Goal: Complete application form: Complete application form

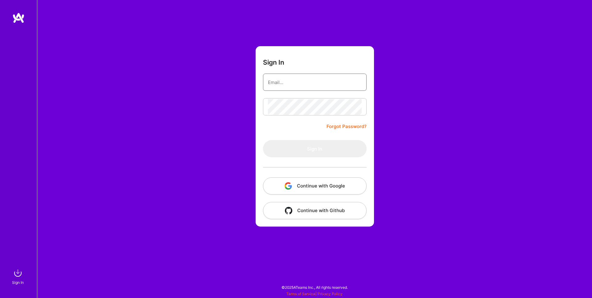
paste input "[EMAIL_ADDRESS][DOMAIN_NAME]"
type input "[EMAIL_ADDRESS][DOMAIN_NAME]"
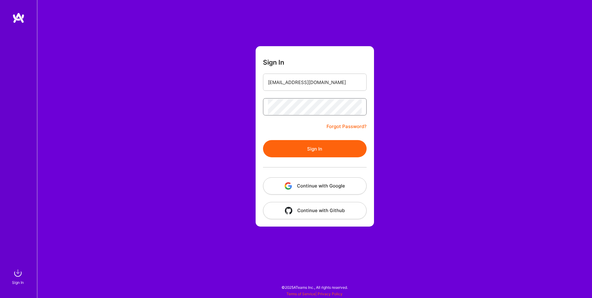
click at [263, 140] on button "Sign In" at bounding box center [315, 148] width 104 height 17
click at [325, 150] on button "Sign In" at bounding box center [315, 148] width 104 height 17
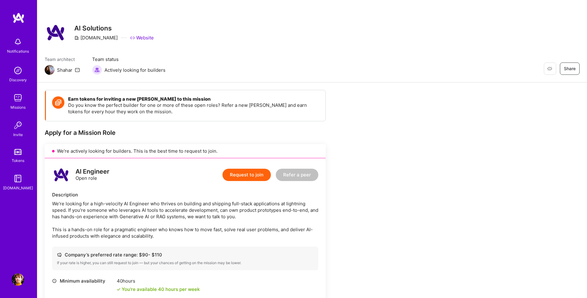
click at [255, 178] on button "Request to join" at bounding box center [247, 175] width 48 height 12
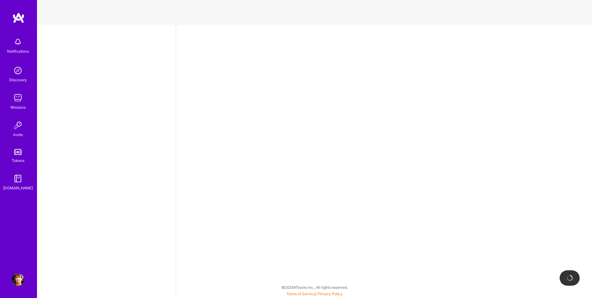
select select "AM"
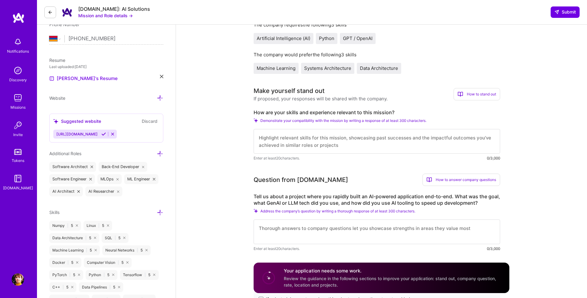
scroll to position [208, 0]
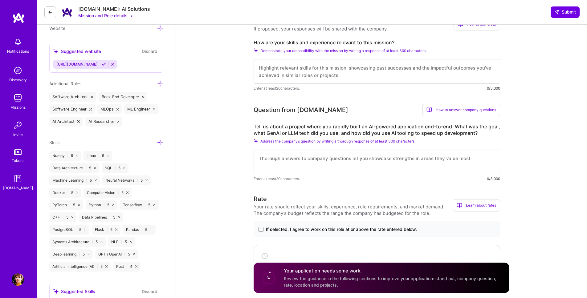
click at [361, 64] on textarea at bounding box center [377, 71] width 247 height 25
paste textarea "I work in AI since [DATE]. I am highly proficient engineer with deep understand…"
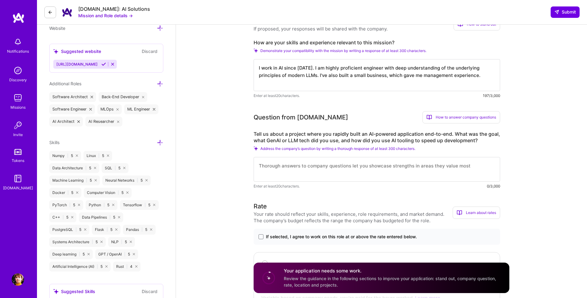
type textarea "I work in AI since [DATE]. I am highly proficient engineer with deep understand…"
click at [326, 166] on textarea at bounding box center [377, 169] width 247 height 25
paste textarea "Yes, this is my whole thing :) For example, at Yandex, I worked on a web-scale …"
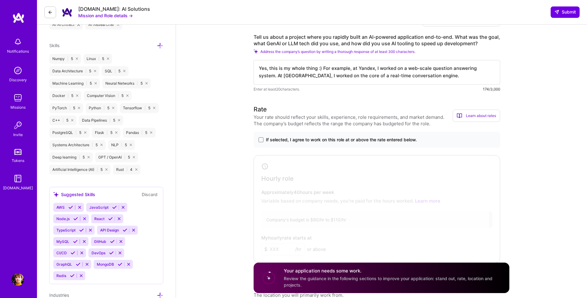
scroll to position [307, 0]
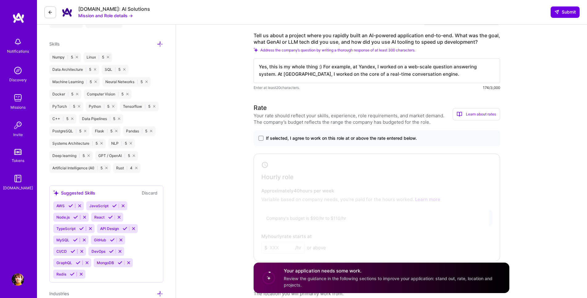
type textarea "Yes, this is my whole thing :) For example, at Yandex, I worked on a web-scale …"
click at [376, 137] on span "If selected, I agree to work on this role at or above the rate entered below." at bounding box center [341, 138] width 151 height 6
click at [0, 0] on input "If selected, I agree to work on this role at or above the rate entered below." at bounding box center [0, 0] width 0 height 0
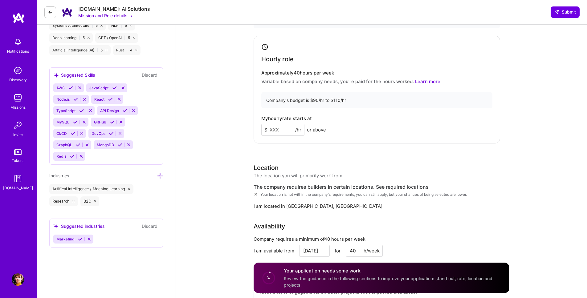
scroll to position [429, 0]
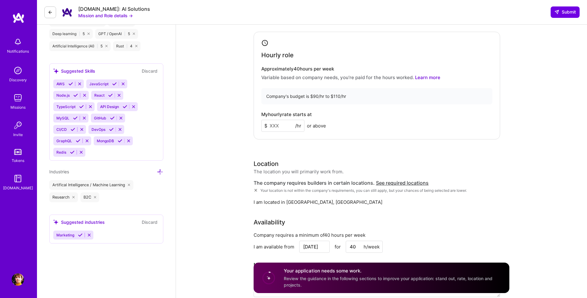
click at [282, 128] on input at bounding box center [282, 126] width 43 height 12
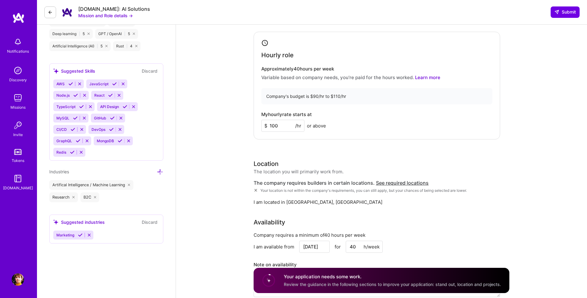
type input "100"
click at [356, 128] on div "My hourly rate starts at $ 100 /hr or above" at bounding box center [376, 122] width 231 height 20
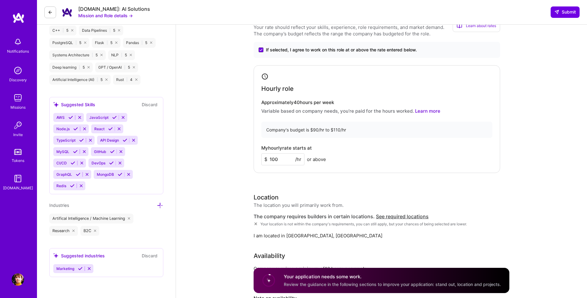
scroll to position [422, 0]
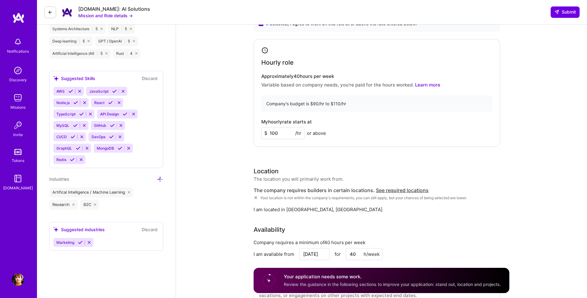
click at [431, 138] on div "My hourly rate starts at $ 100 /hr or above" at bounding box center [376, 129] width 231 height 20
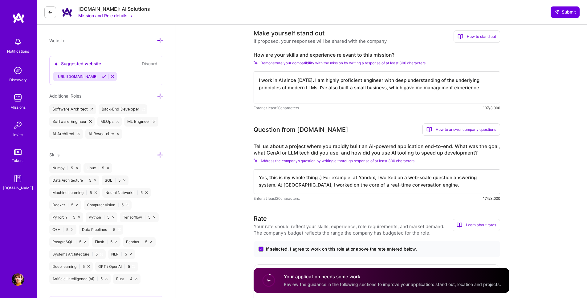
scroll to position [0, 0]
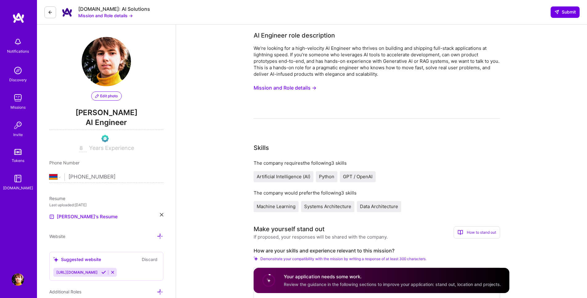
click at [54, 13] on button at bounding box center [50, 12] width 12 height 12
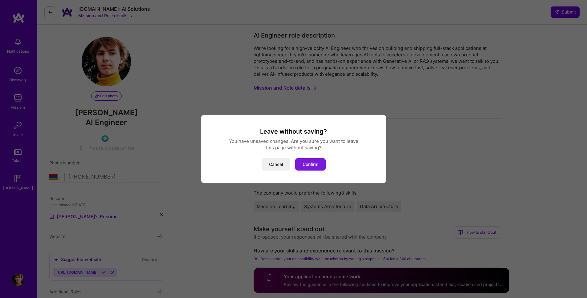
click at [300, 161] on button "Confirm" at bounding box center [310, 164] width 31 height 12
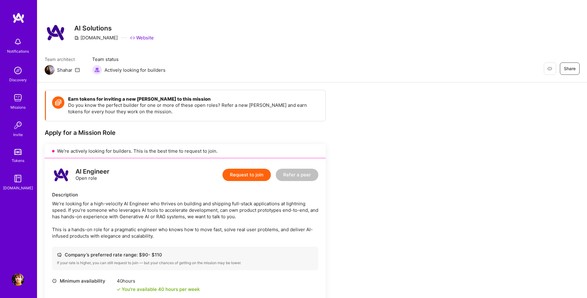
click at [23, 99] on img at bounding box center [18, 98] width 12 height 12
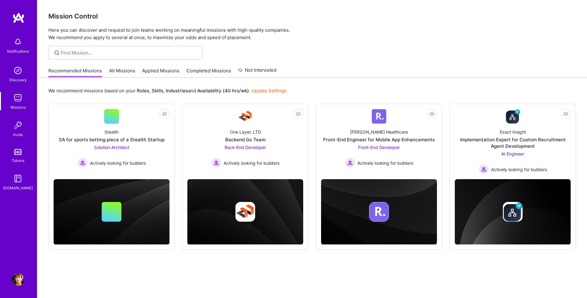
click at [121, 73] on link "All Missions" at bounding box center [122, 73] width 26 height 10
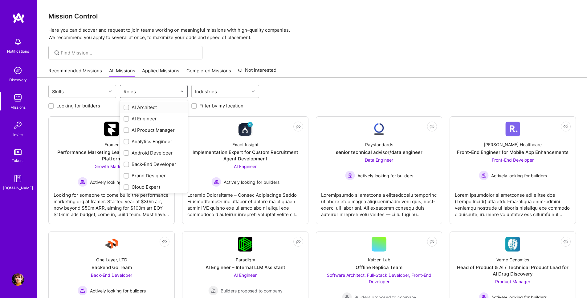
click at [171, 93] on div "Roles" at bounding box center [149, 91] width 58 height 12
click at [150, 110] on div "AI Architect" at bounding box center [154, 107] width 60 height 6
checkbox input "true"
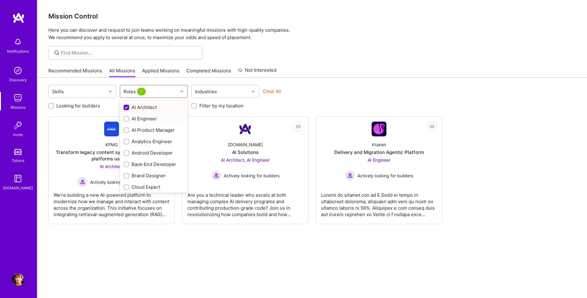
click at [148, 118] on div "AI Engineer" at bounding box center [154, 119] width 60 height 6
checkbox input "true"
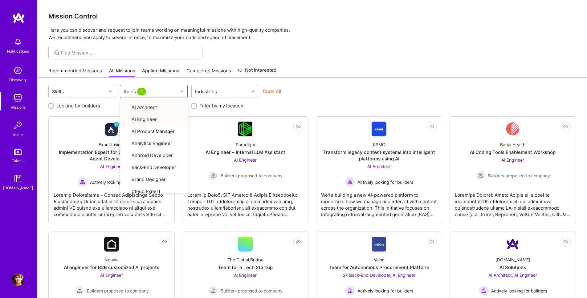
click at [315, 76] on div "Recommended Missions All Missions Applied Missions Completed Missions Not Inter…" at bounding box center [312, 70] width 528 height 13
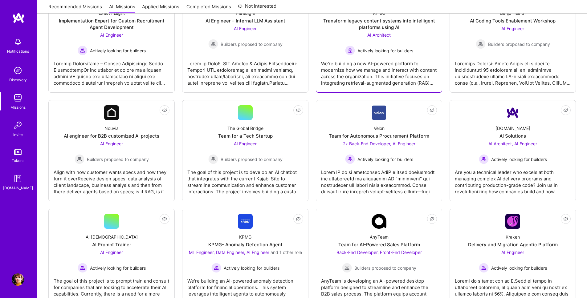
scroll to position [137, 0]
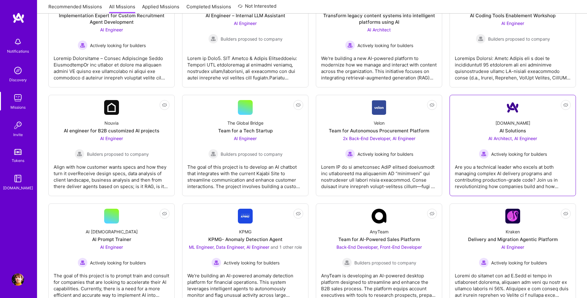
click at [503, 113] on link "Not Interested [DOMAIN_NAME] AI Solutions AI Architect, AI Engineer Actively lo…" at bounding box center [513, 145] width 116 height 91
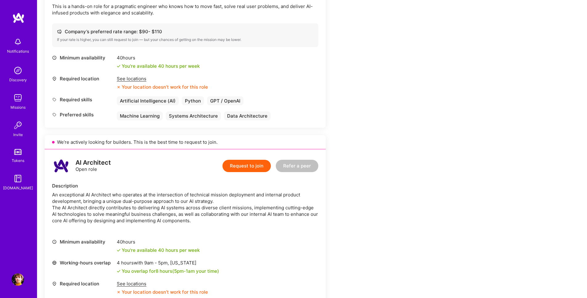
scroll to position [139, 0]
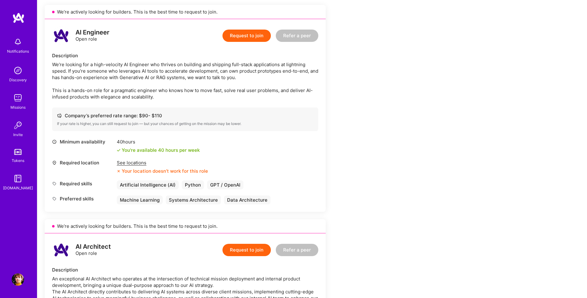
click at [241, 38] on button "Request to join" at bounding box center [247, 36] width 48 height 12
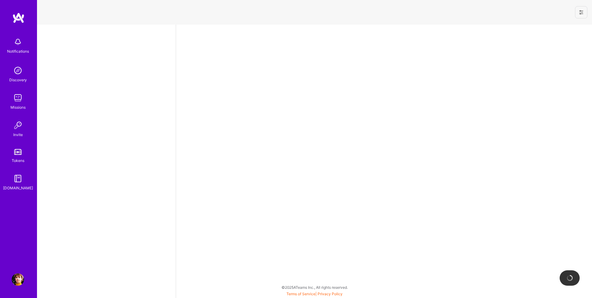
select select "AM"
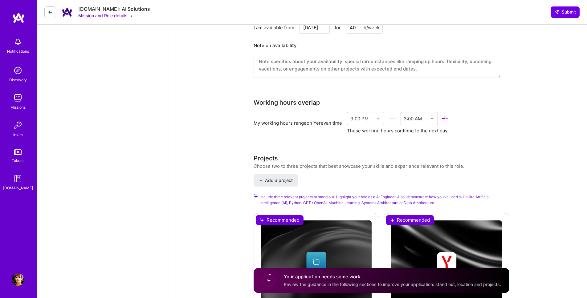
scroll to position [775, 0]
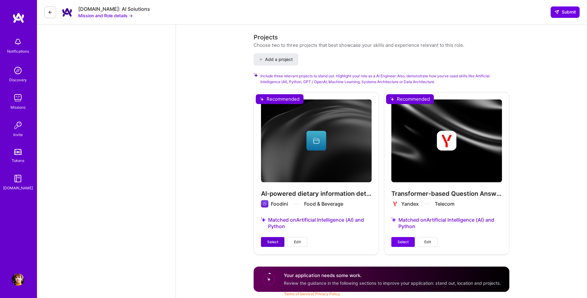
click at [267, 240] on span "Select" at bounding box center [272, 243] width 11 height 6
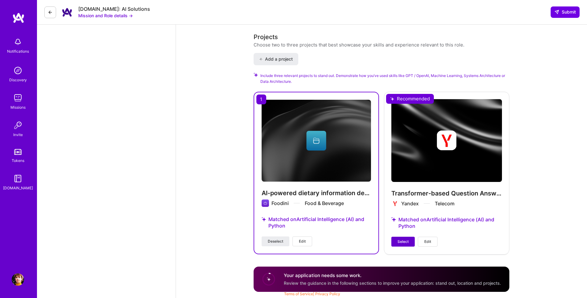
click at [403, 239] on span "Select" at bounding box center [403, 242] width 11 height 6
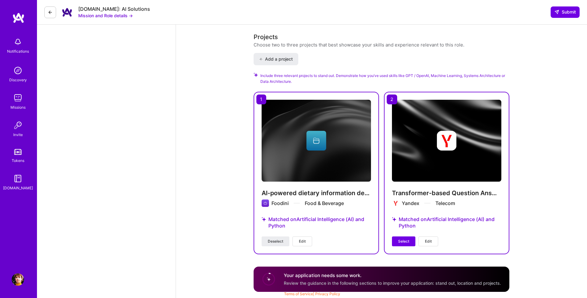
scroll to position [764, 0]
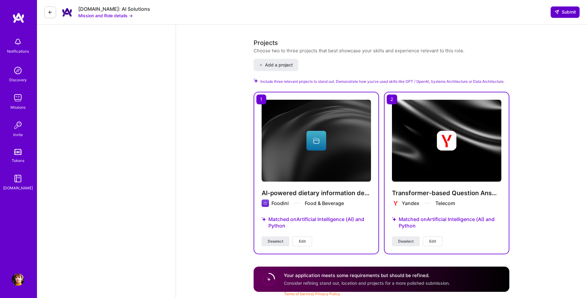
click at [562, 15] on span "Submit" at bounding box center [566, 12] width 22 height 6
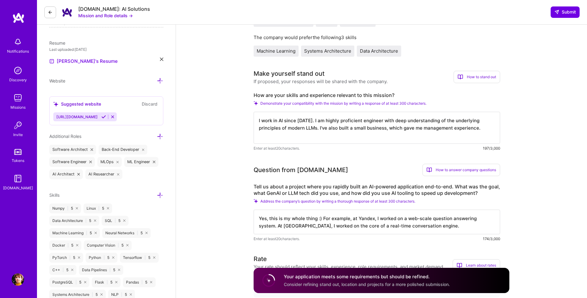
scroll to position [0, 0]
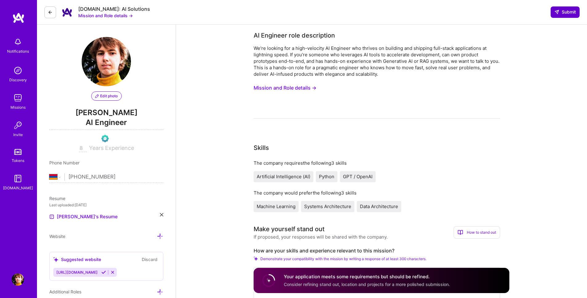
click at [559, 13] on span "Submit" at bounding box center [566, 12] width 22 height 6
click at [563, 11] on span "Submit" at bounding box center [566, 12] width 22 height 6
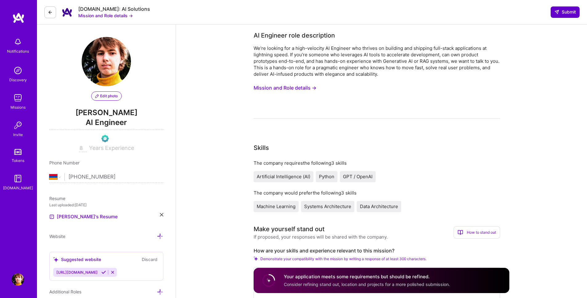
click at [563, 11] on span "Submit" at bounding box center [566, 12] width 22 height 6
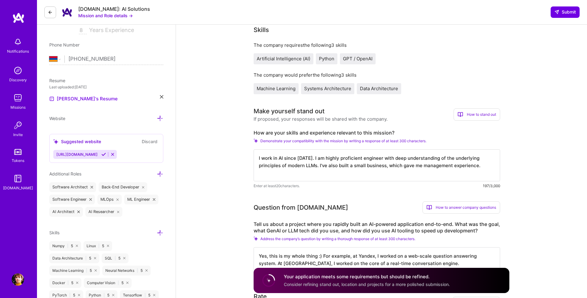
scroll to position [201, 0]
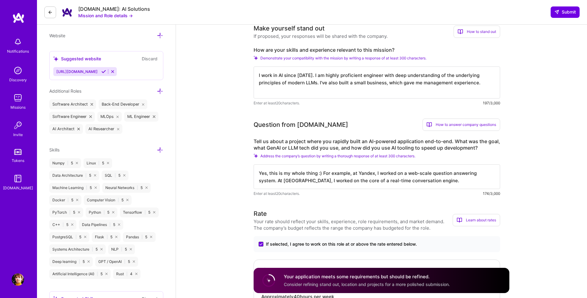
click at [434, 281] on div "Your application meets some requirements but should be refined. Consider refini…" at bounding box center [367, 281] width 166 height 14
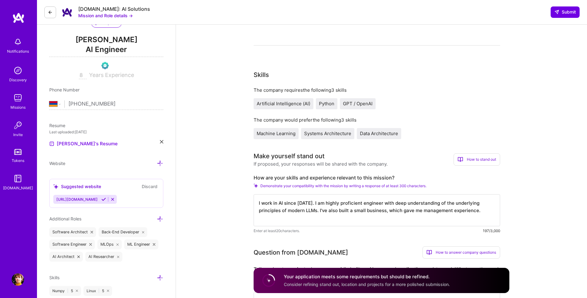
scroll to position [42, 0]
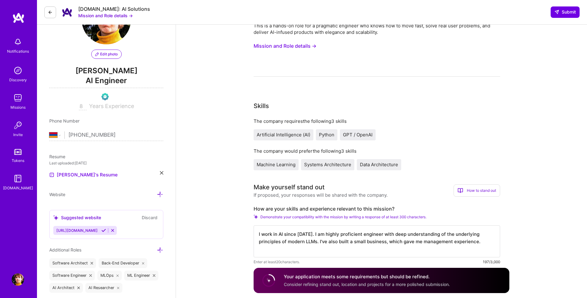
click at [333, 245] on textarea "I work in AI since [DATE]. I am highly proficient engineer with deep understand…" at bounding box center [377, 242] width 247 height 32
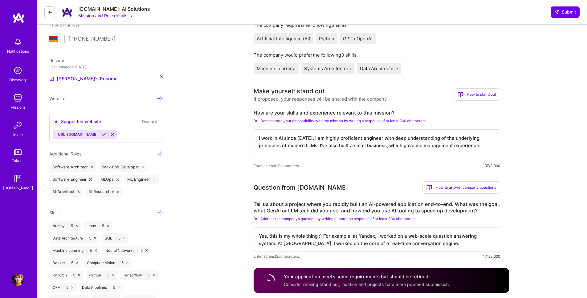
scroll to position [216, 0]
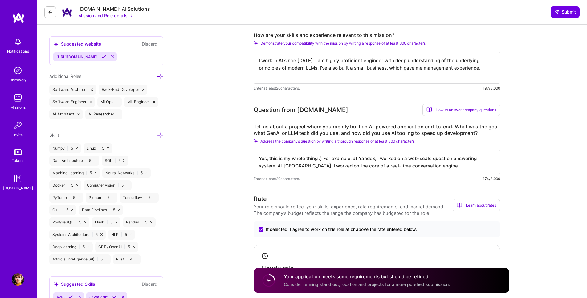
click at [332, 164] on textarea "Yes, this is my whole thing :) For example, at Yandex, I worked on a web-scale …" at bounding box center [377, 162] width 247 height 25
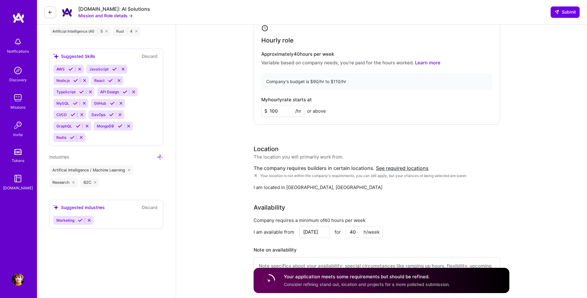
scroll to position [636, 0]
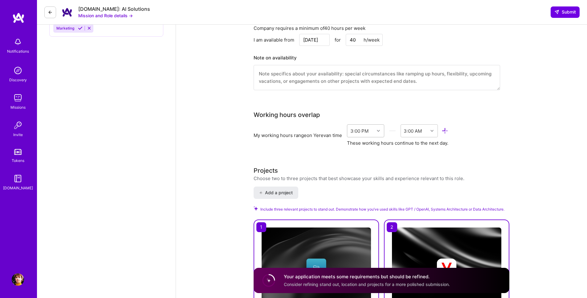
click at [362, 131] on div "3:00 PM" at bounding box center [360, 131] width 18 height 6
click at [433, 130] on icon at bounding box center [432, 131] width 3 height 3
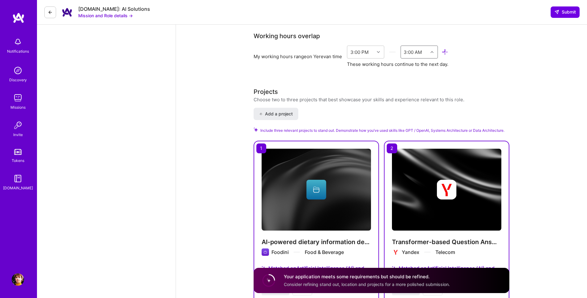
scroll to position [719, 0]
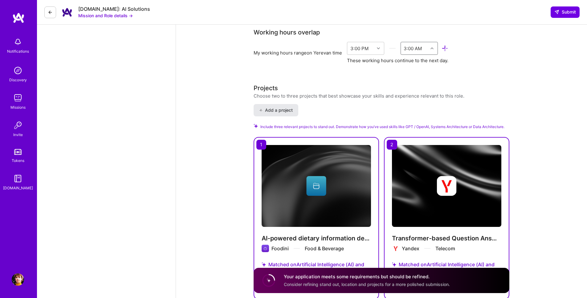
click at [280, 111] on span "Add a project" at bounding box center [276, 110] width 34 height 6
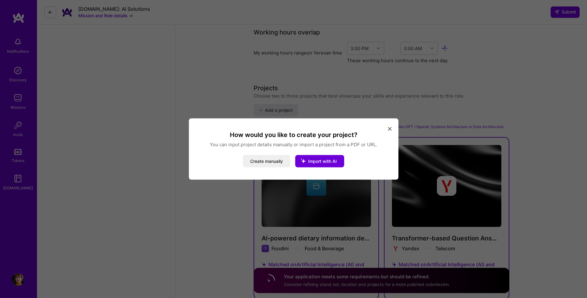
click at [393, 129] on button "modal" at bounding box center [389, 129] width 7 height 10
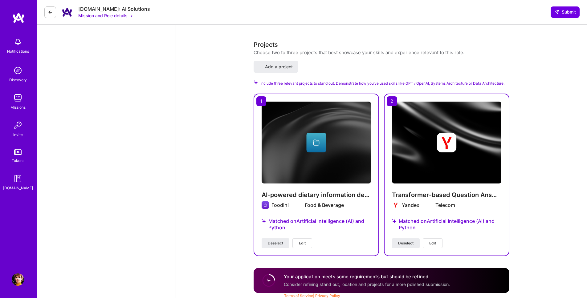
scroll to position [764, 0]
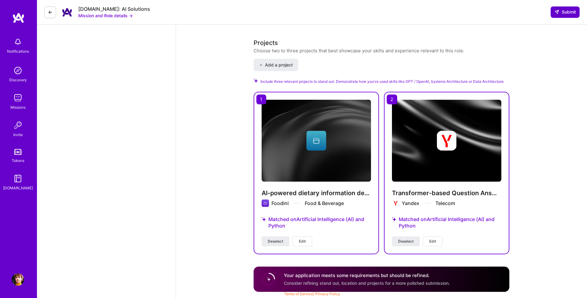
click at [558, 14] on icon at bounding box center [557, 12] width 5 height 5
click at [564, 12] on span "Submit" at bounding box center [566, 12] width 22 height 6
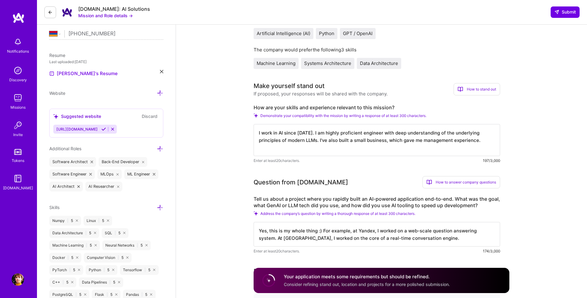
scroll to position [0, 0]
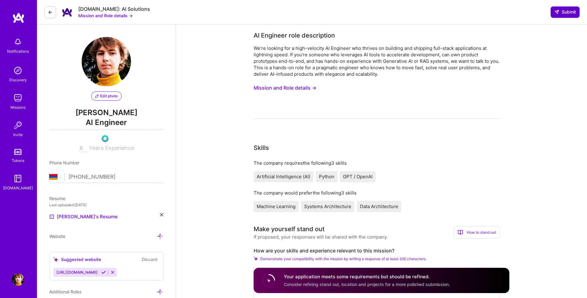
click at [558, 12] on icon at bounding box center [557, 12] width 5 height 5
click at [569, 11] on span "Submit" at bounding box center [566, 12] width 22 height 6
click at [557, 12] on icon at bounding box center [557, 12] width 5 height 5
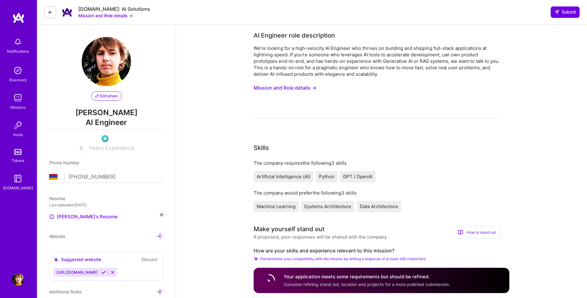
click at [130, 15] on button "Mission and Role details →" at bounding box center [105, 15] width 55 height 6
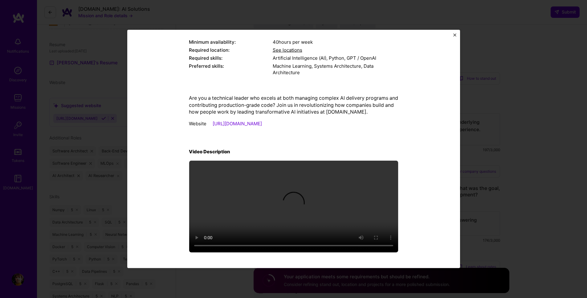
scroll to position [492, 0]
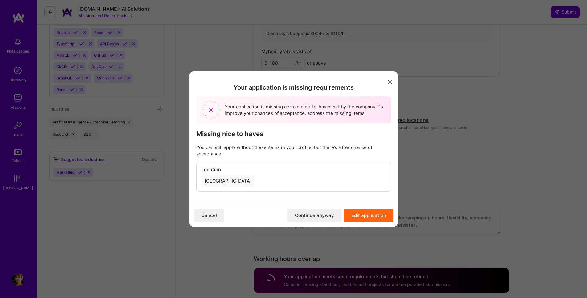
click at [321, 216] on button "Continue anyway" at bounding box center [315, 216] width 54 height 12
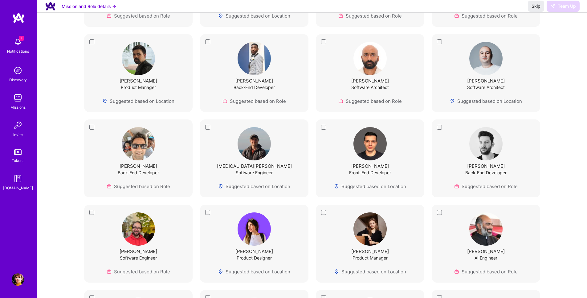
scroll to position [289, 0]
